Goal: Information Seeking & Learning: Compare options

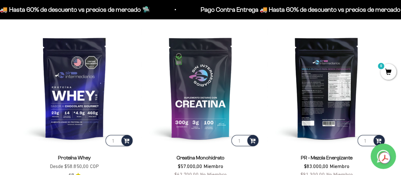
scroll to position [254, 0]
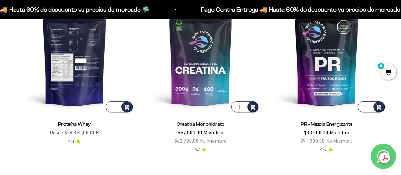
click at [81, 78] on img at bounding box center [74, 54] width 119 height 119
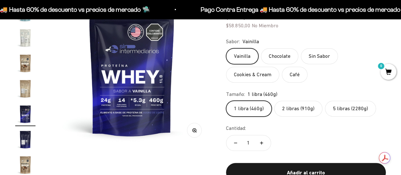
click at [295, 112] on label "2 libras (910g)" at bounding box center [298, 108] width 48 height 16
click at [226, 100] on input "2 libras (910g)" at bounding box center [226, 100] width 0 height 0
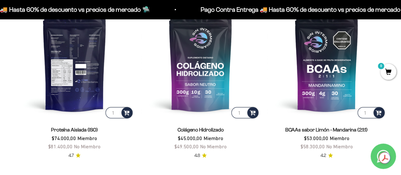
scroll to position [444, 0]
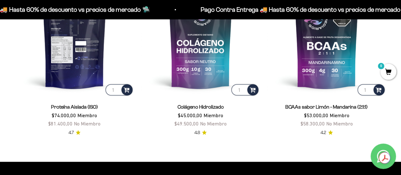
click at [82, 62] on img at bounding box center [74, 37] width 119 height 119
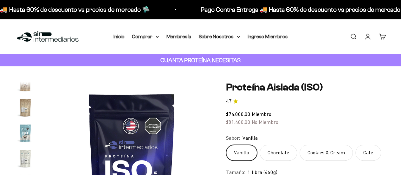
scroll to position [0, 2618]
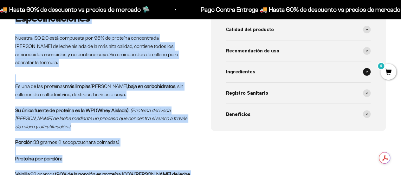
drag, startPoint x: 46, startPoint y: 24, endPoint x: 343, endPoint y: 66, distance: 300.2
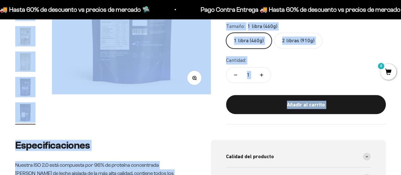
scroll to position [21, 0]
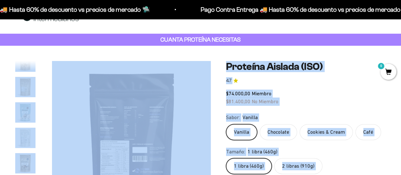
click at [328, 112] on safe-sticky "Proteína Aislada (ISO) 4.7 $74.000,00 Miembro $81.400,00 No Miembro Calidad de …" at bounding box center [306, 155] width 160 height 189
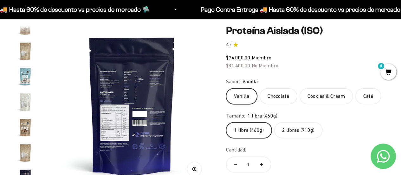
scroll to position [59, 0]
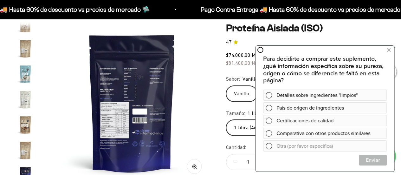
click at [207, 53] on img at bounding box center [132, 103] width 160 height 160
click at [390, 48] on icon at bounding box center [388, 50] width 3 height 8
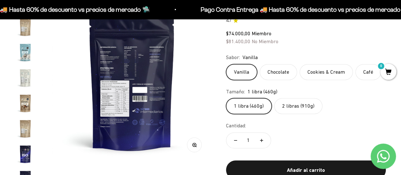
scroll to position [91, 0]
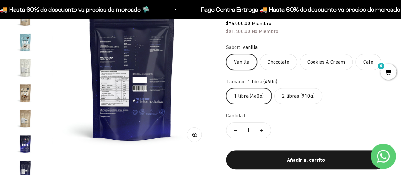
click at [130, 86] on img at bounding box center [132, 71] width 160 height 160
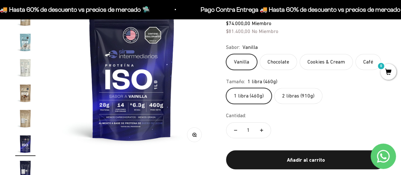
click at [130, 86] on img at bounding box center [132, 71] width 160 height 160
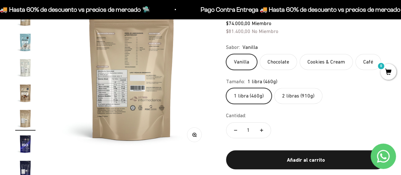
click at [148, 90] on img at bounding box center [132, 71] width 160 height 160
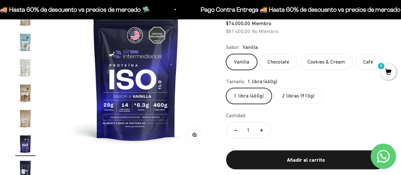
scroll to position [0, 2455]
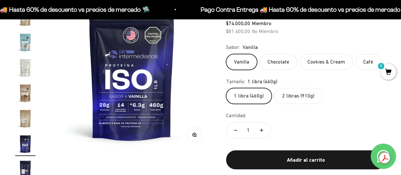
click at [292, 97] on label "2 libras (910g)" at bounding box center [298, 96] width 48 height 16
click at [226, 88] on input "2 libras (910g)" at bounding box center [226, 87] width 0 height 0
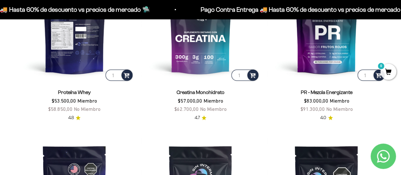
scroll to position [285, 0]
click at [80, 34] on img at bounding box center [74, 22] width 119 height 119
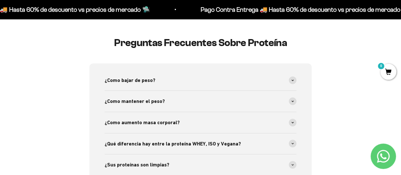
scroll to position [0, 2782]
